Goal: Task Accomplishment & Management: Manage account settings

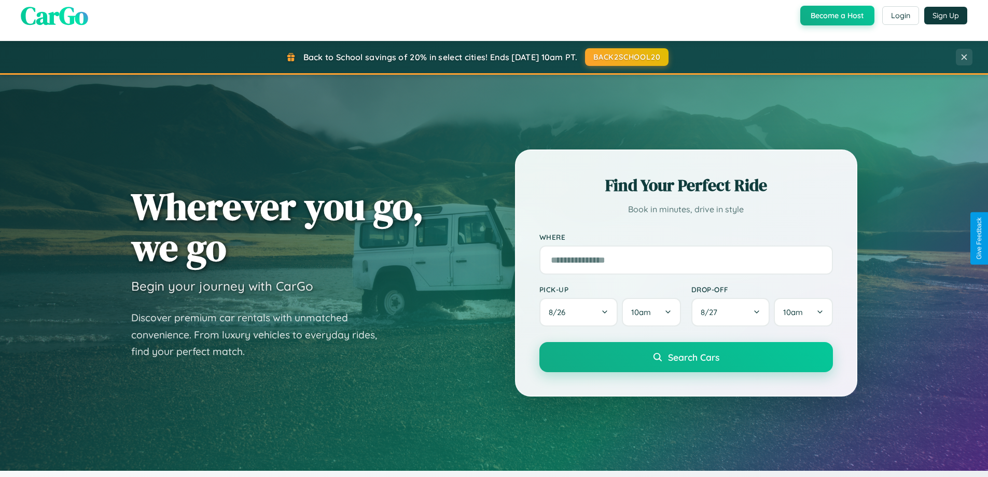
scroll to position [914, 0]
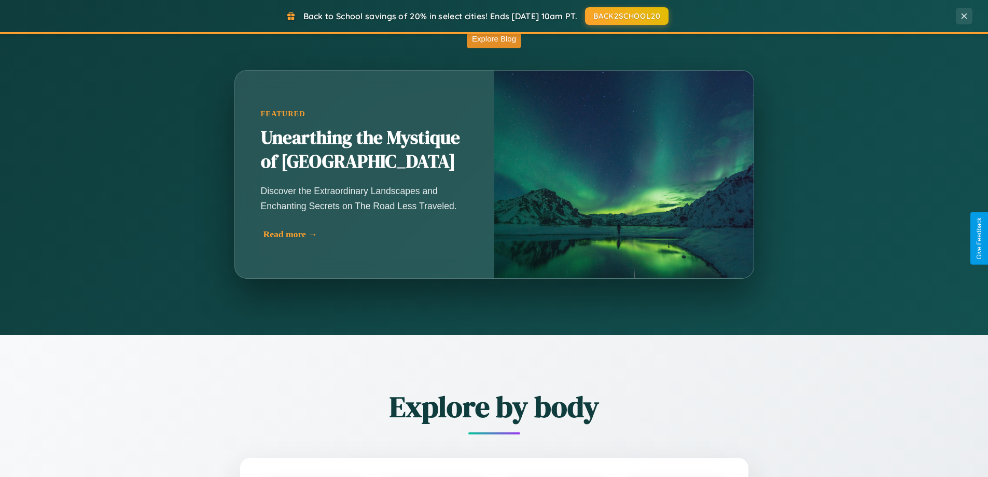
click at [366, 234] on div "Read more →" at bounding box center [368, 234] width 208 height 11
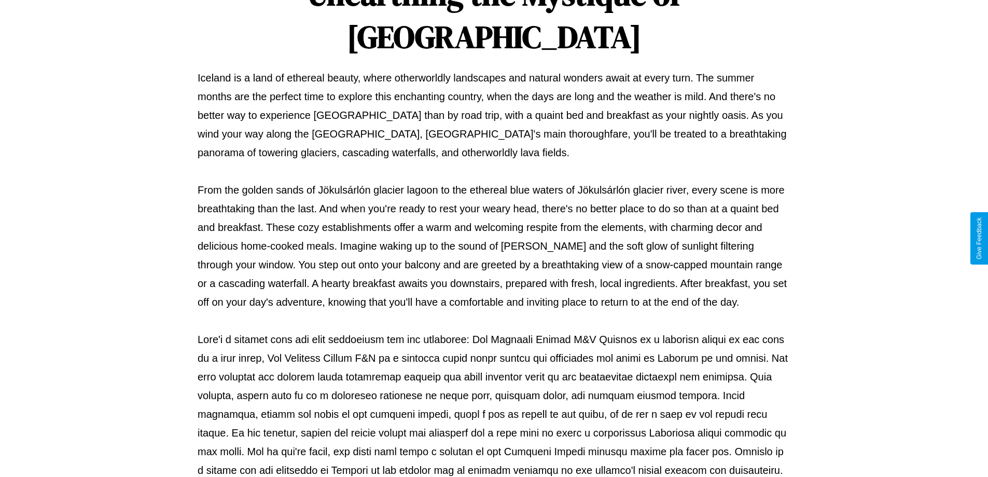
scroll to position [336, 0]
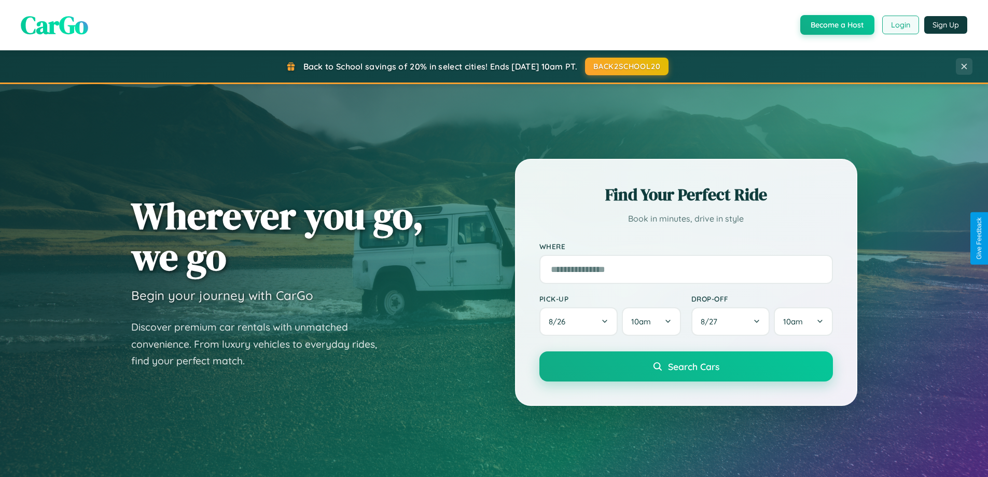
click at [900, 25] on button "Login" at bounding box center [901, 25] width 37 height 19
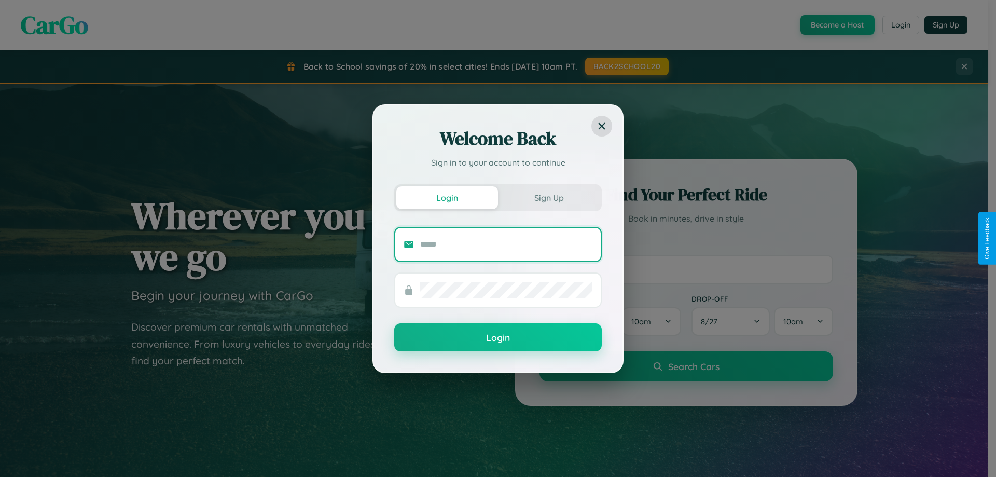
click at [506, 244] on input "text" at bounding box center [506, 244] width 172 height 17
type input "**********"
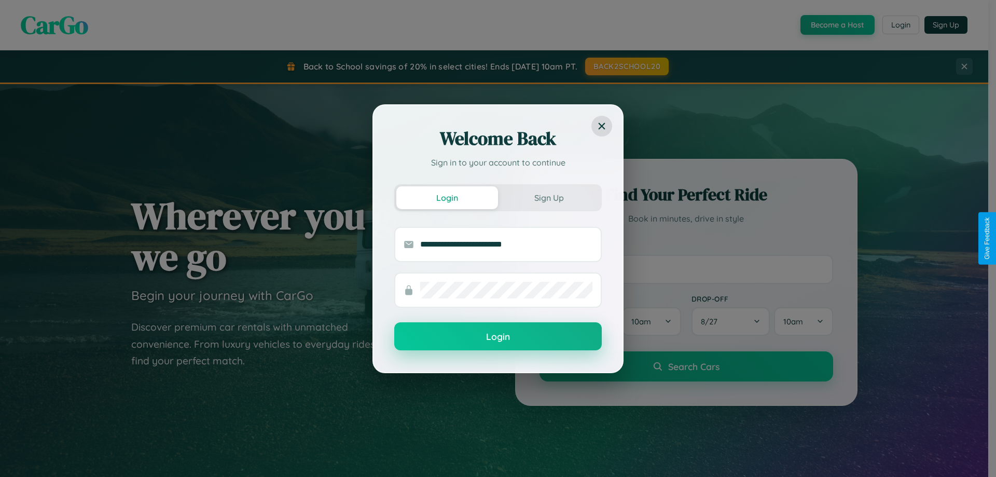
click at [498, 337] on button "Login" at bounding box center [498, 336] width 208 height 28
